Goal: Task Accomplishment & Management: Manage account settings

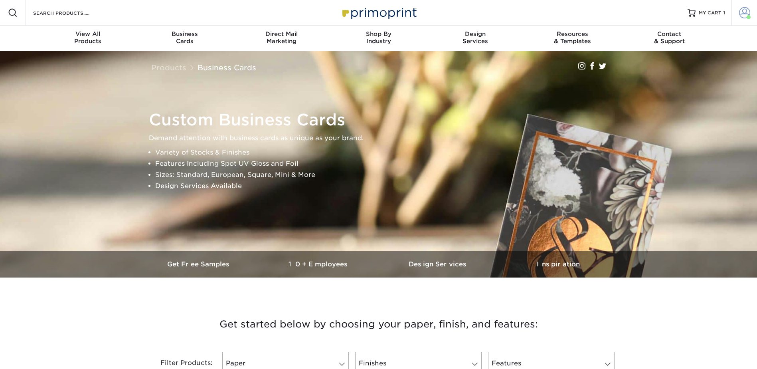
click at [746, 14] on span at bounding box center [744, 12] width 11 height 11
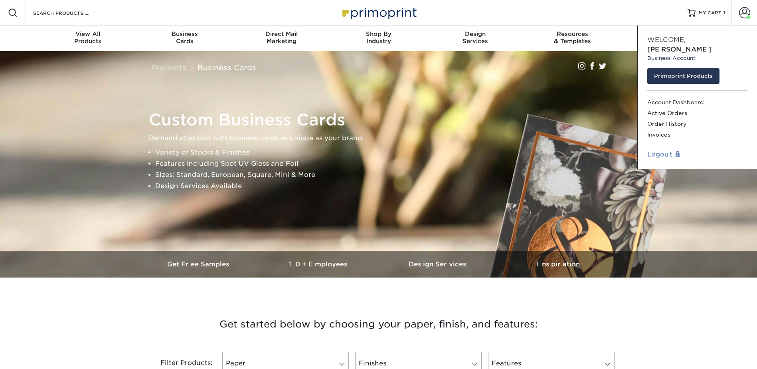
click at [658, 150] on link "Logout" at bounding box center [697, 155] width 100 height 10
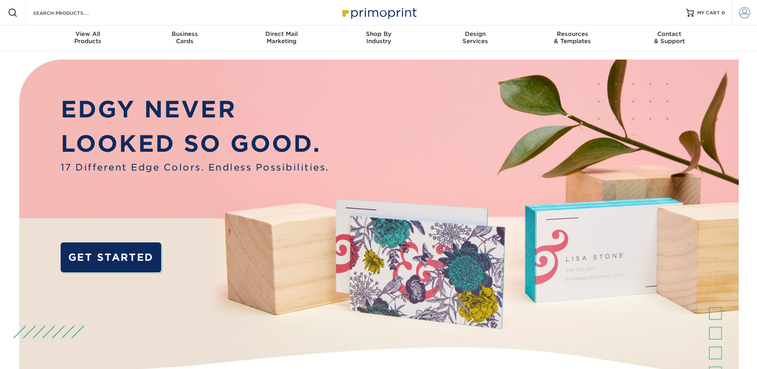
click at [744, 12] on span at bounding box center [744, 12] width 11 height 11
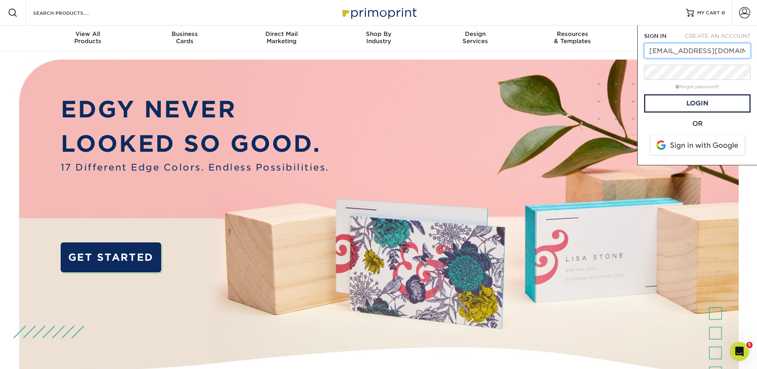
drag, startPoint x: 745, startPoint y: 50, endPoint x: 631, endPoint y: 51, distance: 113.7
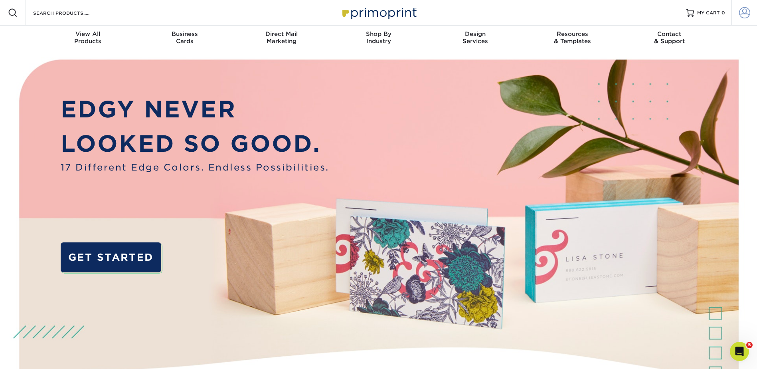
click at [743, 7] on span at bounding box center [744, 12] width 11 height 11
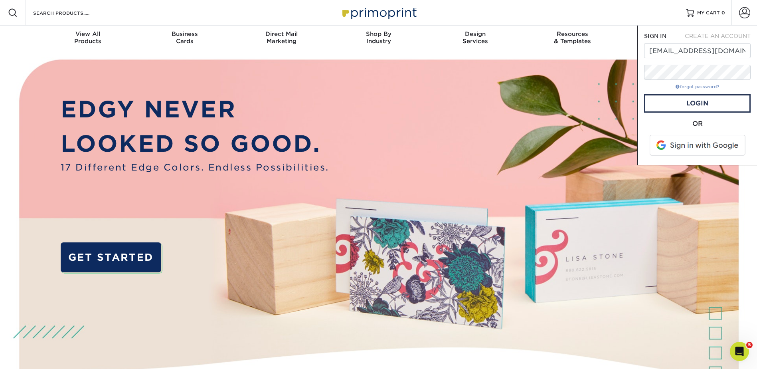
click at [689, 85] on link "forgot password?" at bounding box center [697, 86] width 43 height 5
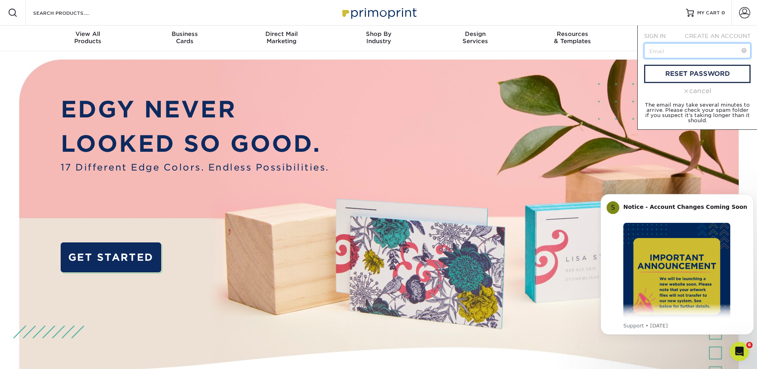
click at [680, 51] on input "text" at bounding box center [697, 50] width 107 height 15
paste input "[EMAIL_ADDRESS][DOMAIN_NAME]"
type input "[EMAIL_ADDRESS][DOMAIN_NAME]"
click at [692, 74] on link "reset password" at bounding box center [697, 74] width 107 height 18
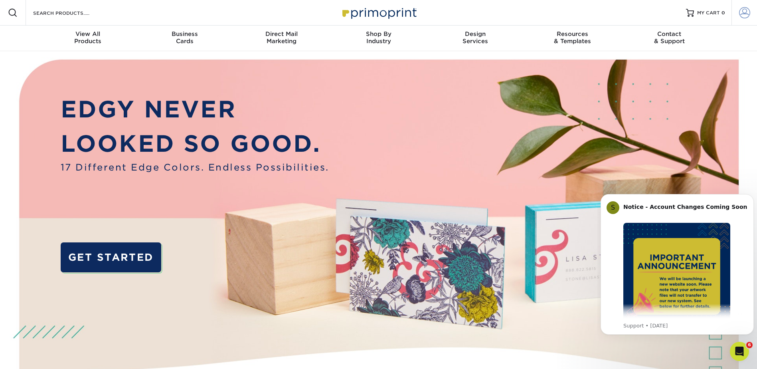
click at [741, 8] on span at bounding box center [744, 12] width 11 height 11
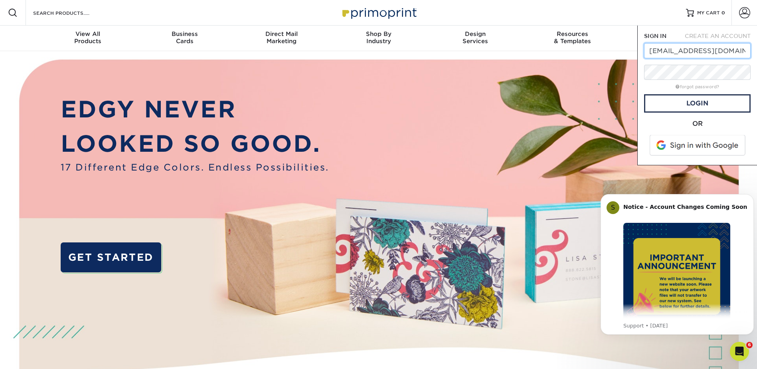
drag, startPoint x: 743, startPoint y: 50, endPoint x: 648, endPoint y: 49, distance: 95.0
click at [648, 49] on input "dknysh@macadamcpt.com" at bounding box center [697, 50] width 107 height 15
type input "ipuig@akoustis.com"
click at [643, 70] on div "SIGN IN CREATE AN ACCOUNT ipuig@akoustis.com forgot password? All fields are re…" at bounding box center [697, 96] width 120 height 140
drag, startPoint x: 699, startPoint y: 110, endPoint x: 698, endPoint y: 106, distance: 4.1
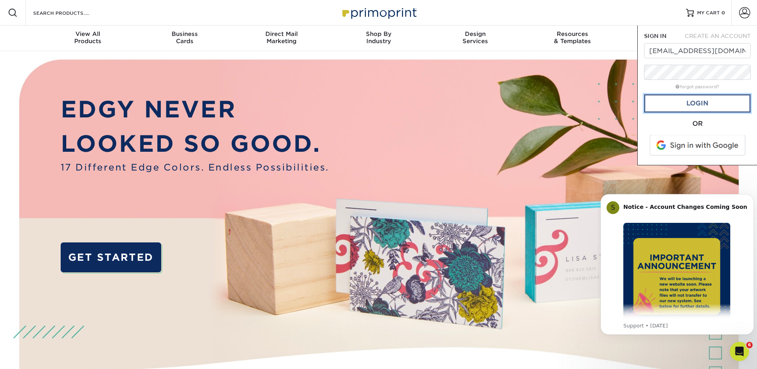
click at [699, 110] on link "Login" at bounding box center [697, 103] width 107 height 18
